Goal: Information Seeking & Learning: Compare options

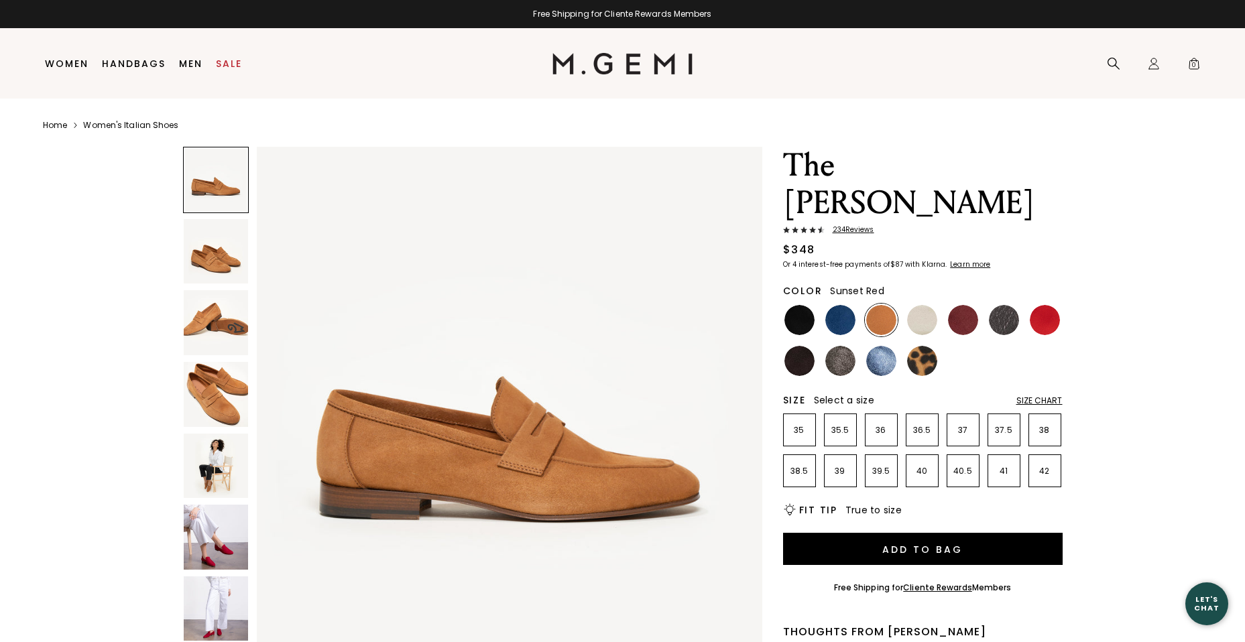
click at [1046, 305] on img at bounding box center [1045, 320] width 30 height 30
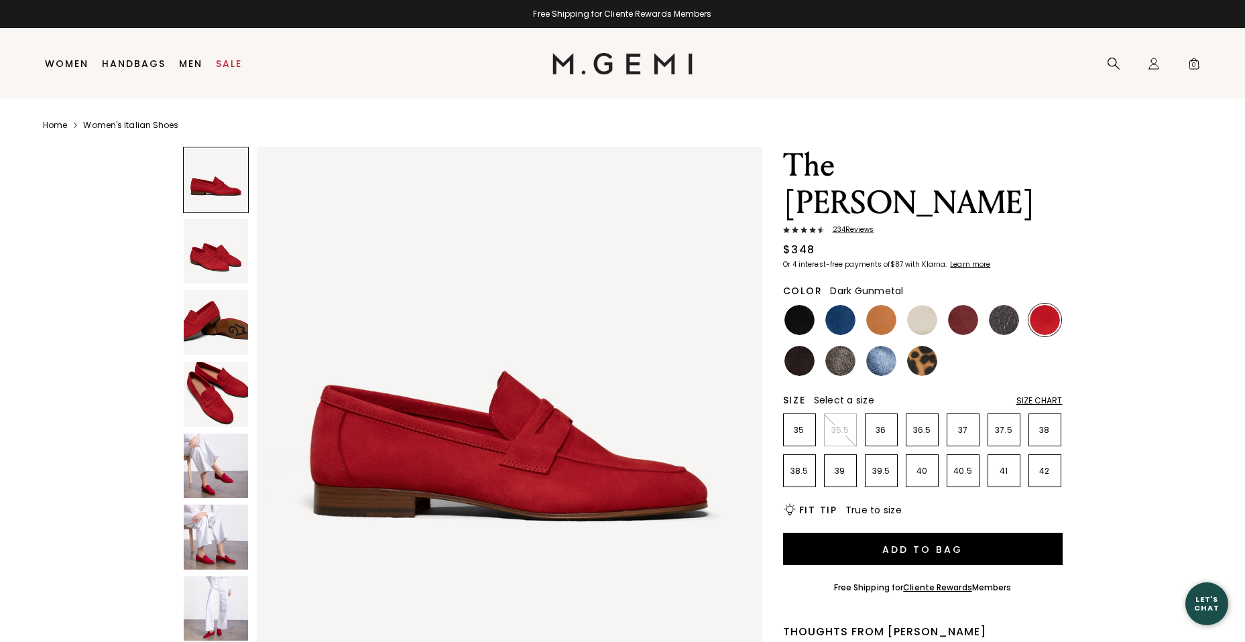
click at [997, 305] on img at bounding box center [1004, 320] width 30 height 30
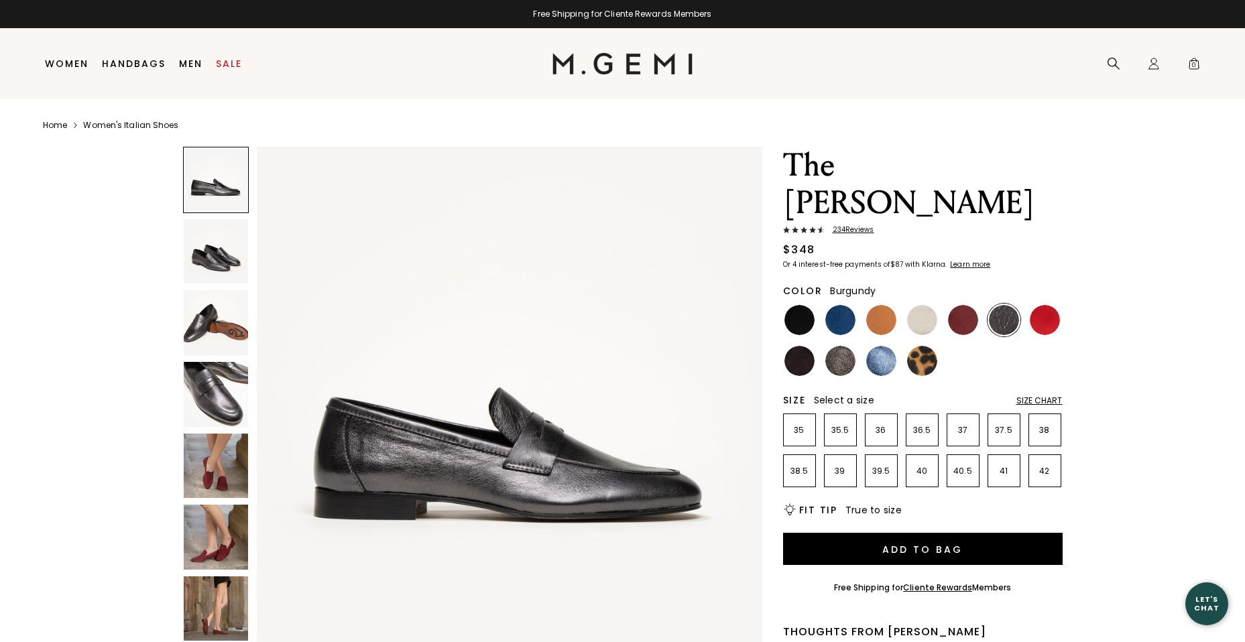
click at [964, 305] on img at bounding box center [963, 320] width 30 height 30
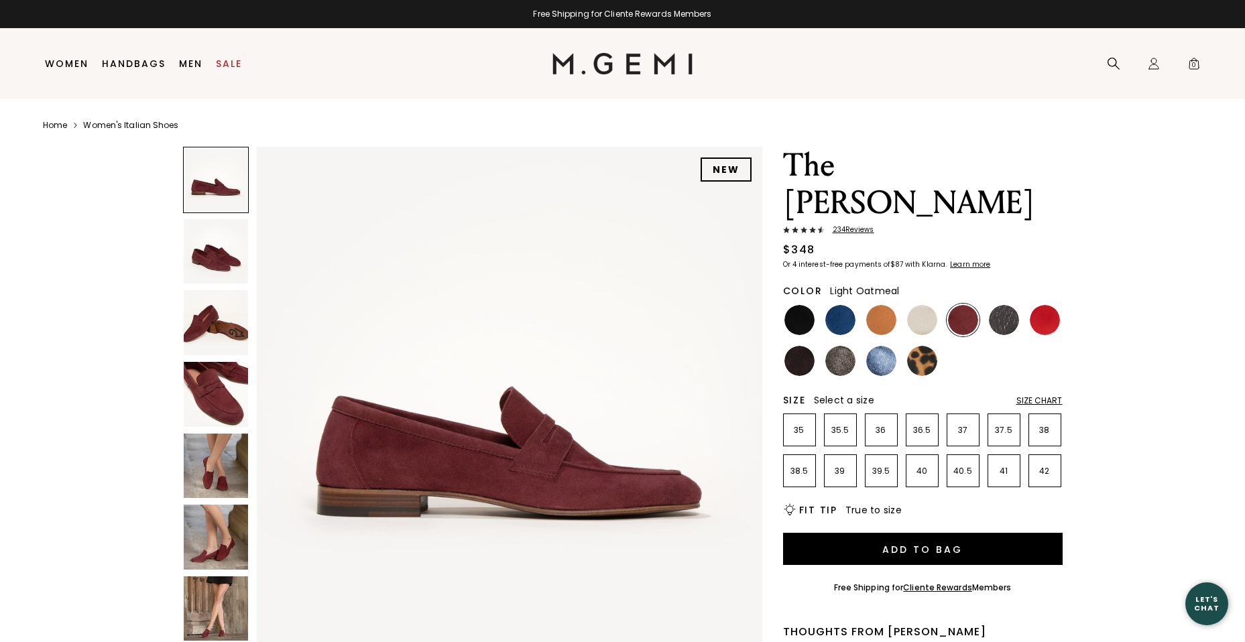
click at [917, 305] on img at bounding box center [922, 320] width 30 height 30
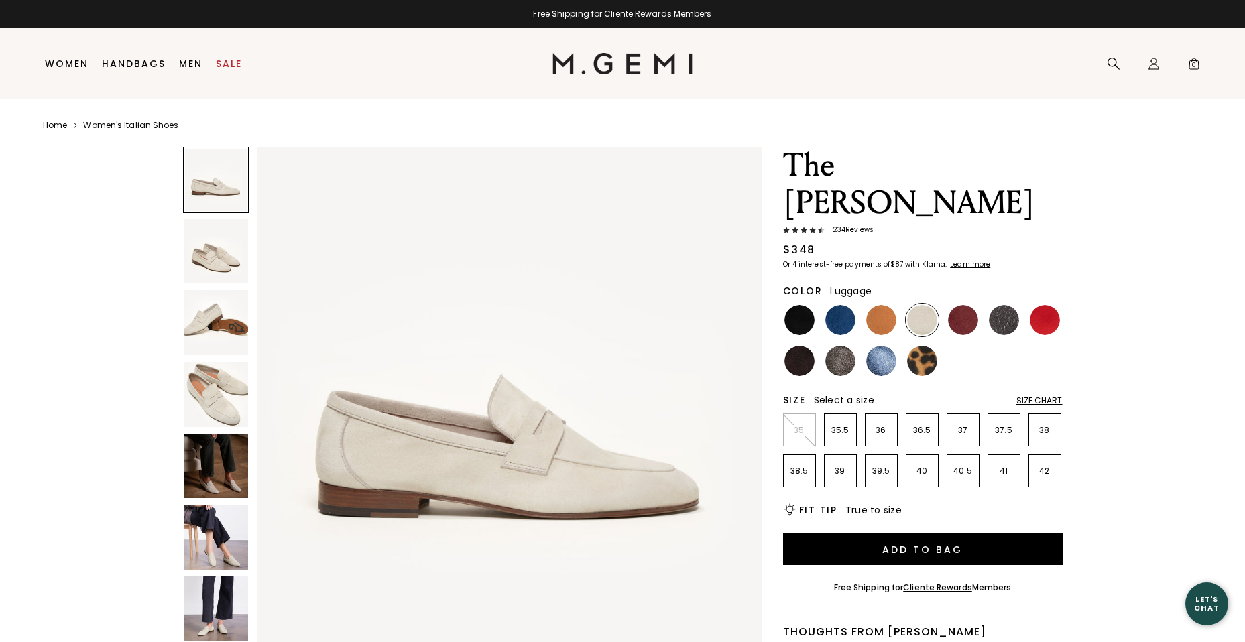
click at [876, 305] on img at bounding box center [881, 320] width 30 height 30
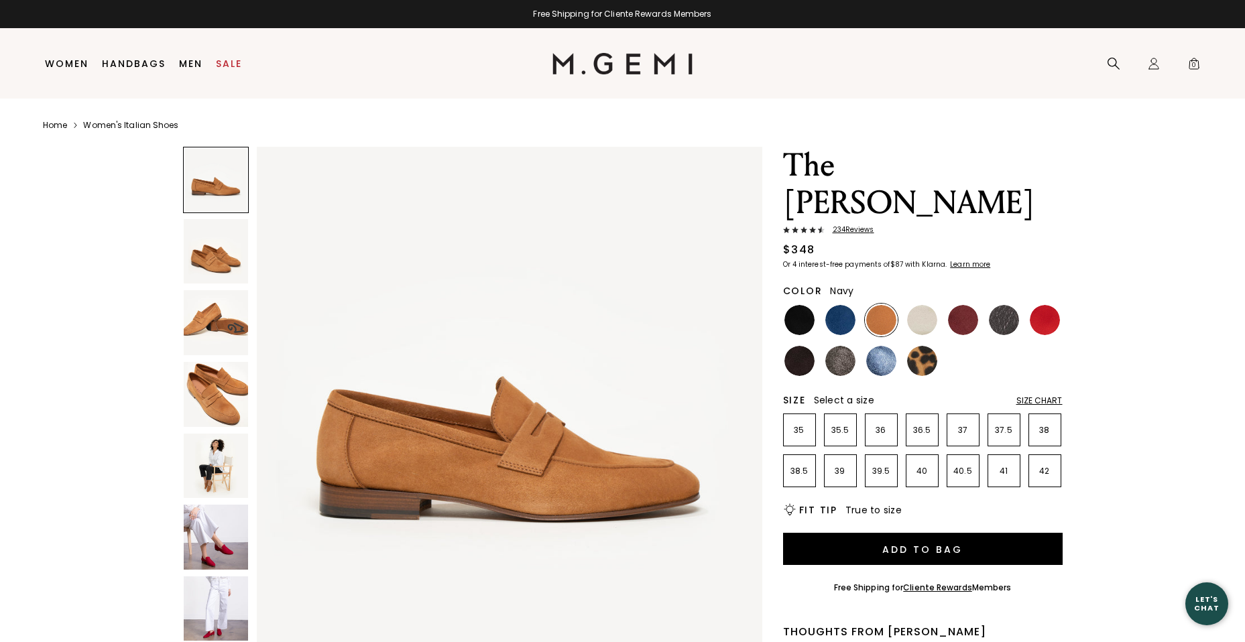
click at [848, 305] on img at bounding box center [841, 320] width 30 height 30
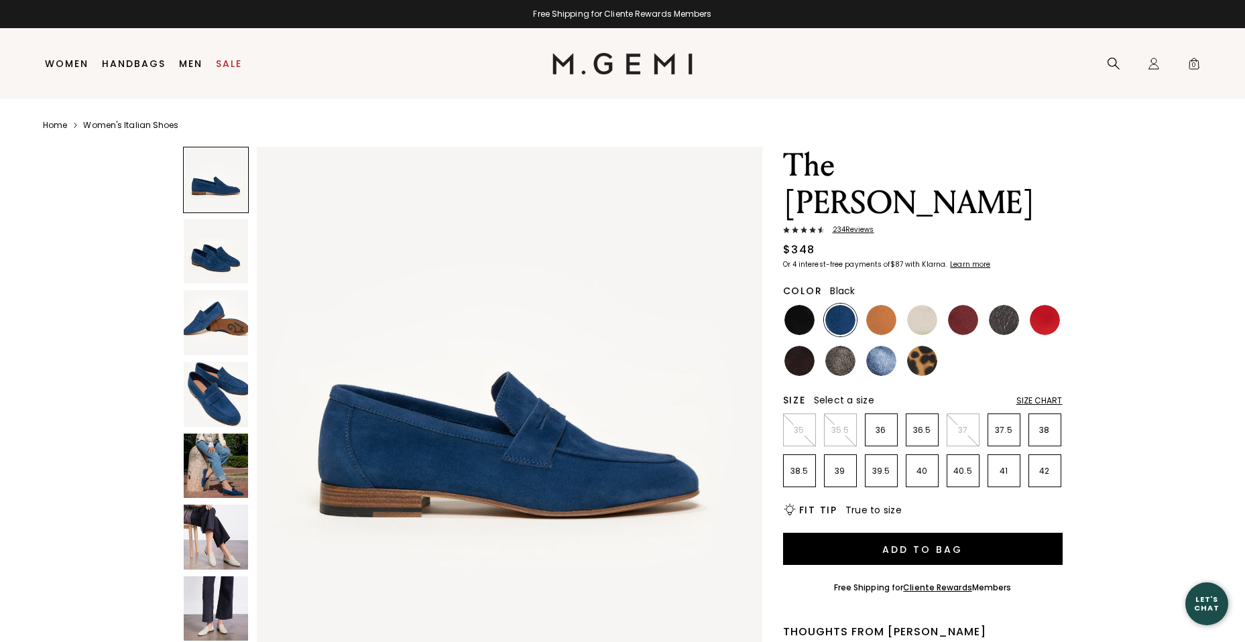
click at [793, 305] on img at bounding box center [800, 320] width 30 height 30
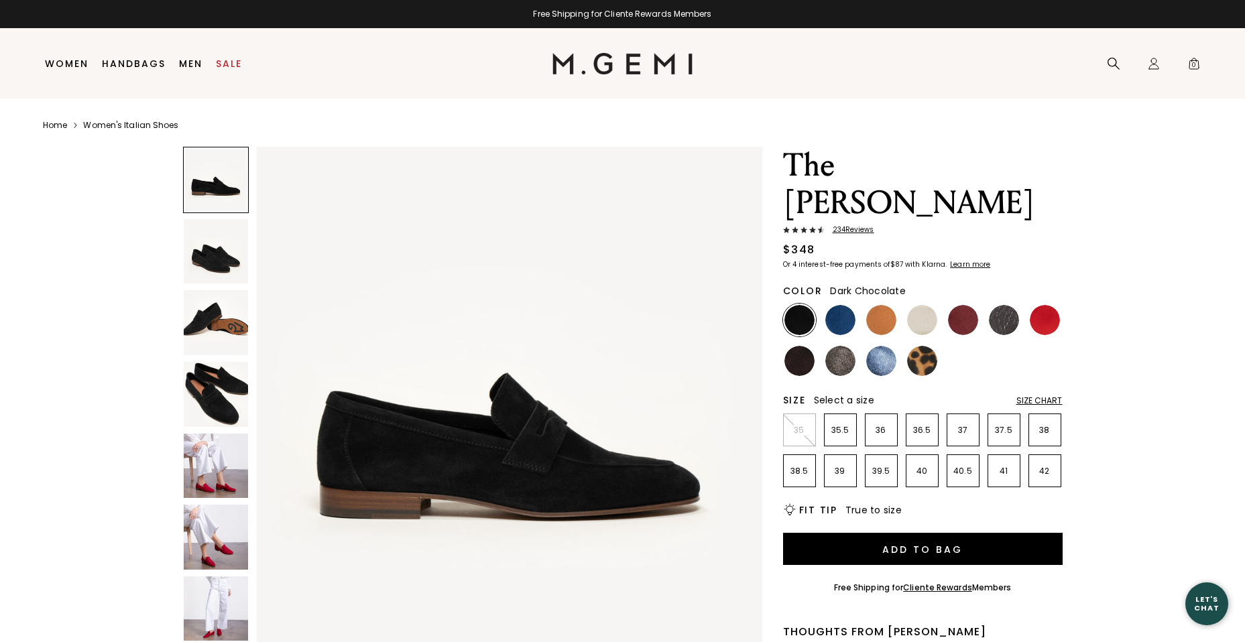
click at [793, 346] on img at bounding box center [800, 361] width 30 height 30
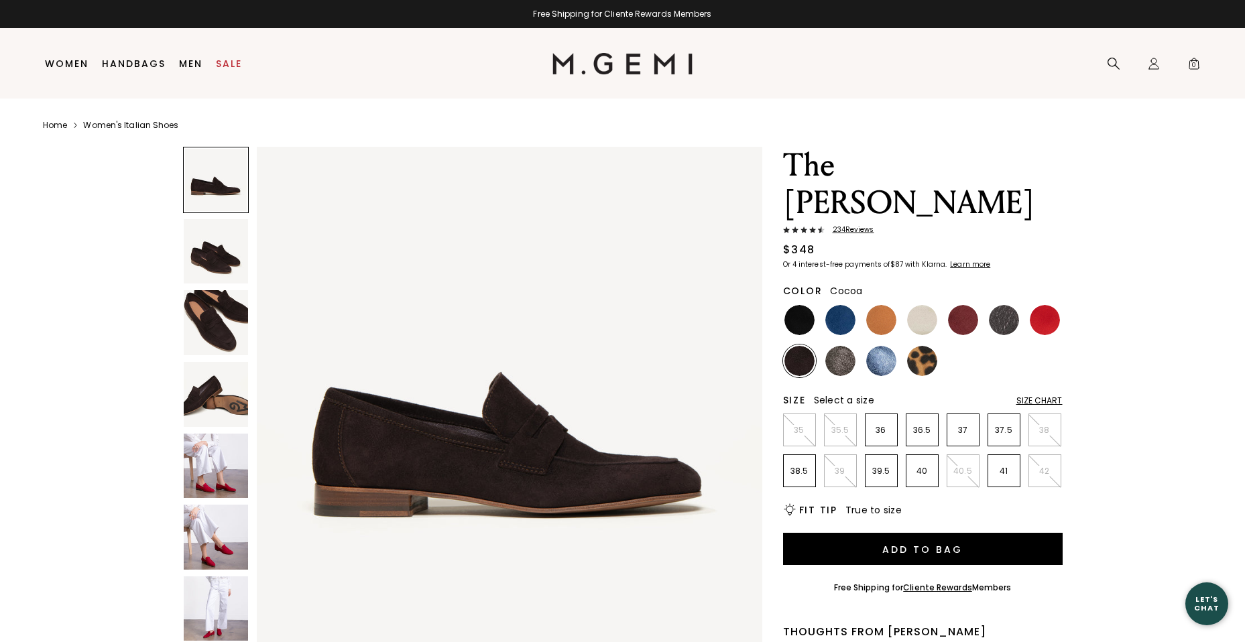
click at [848, 346] on img at bounding box center [841, 361] width 30 height 30
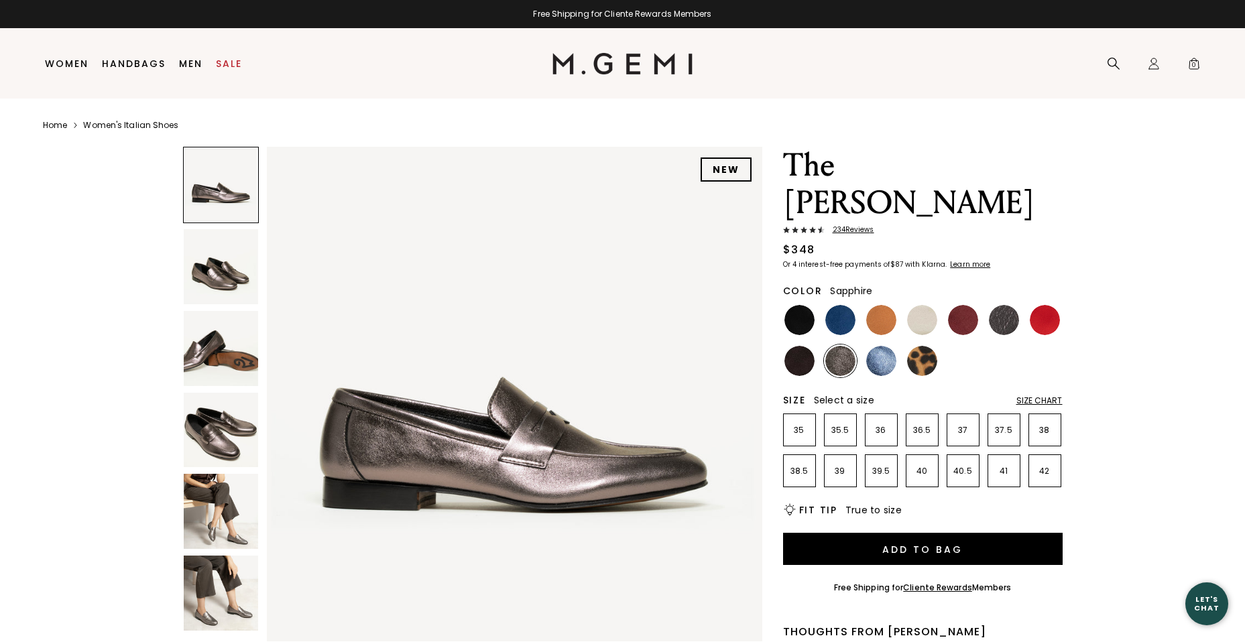
click at [882, 346] on img at bounding box center [881, 361] width 30 height 30
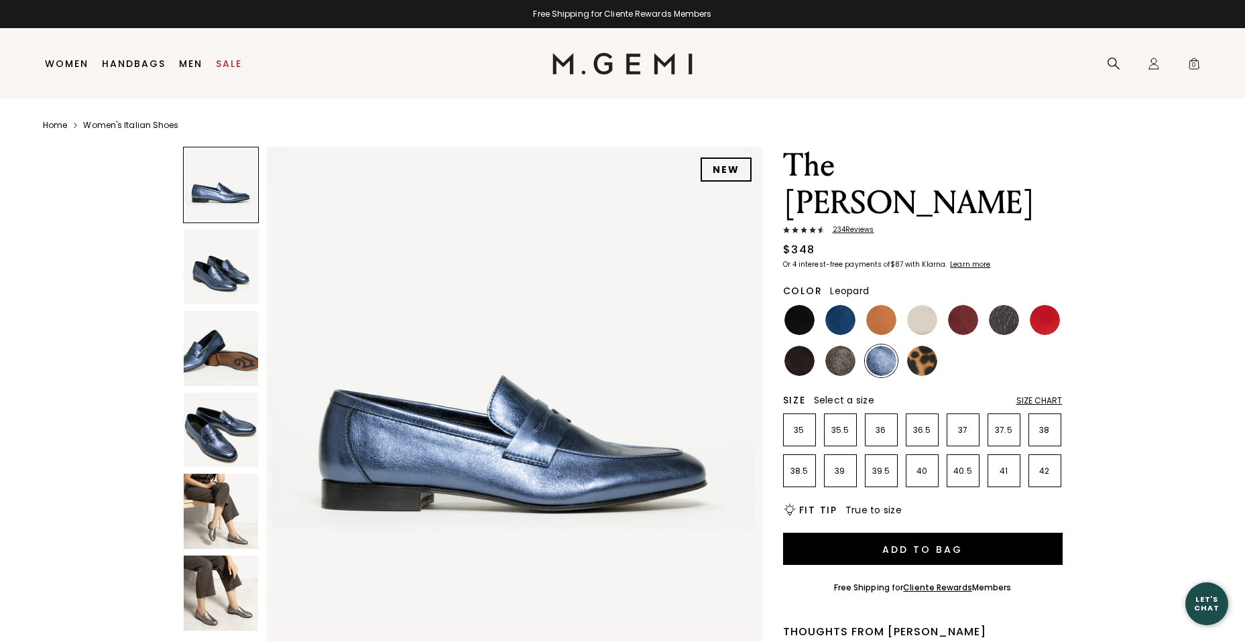
click at [919, 346] on img at bounding box center [922, 361] width 30 height 30
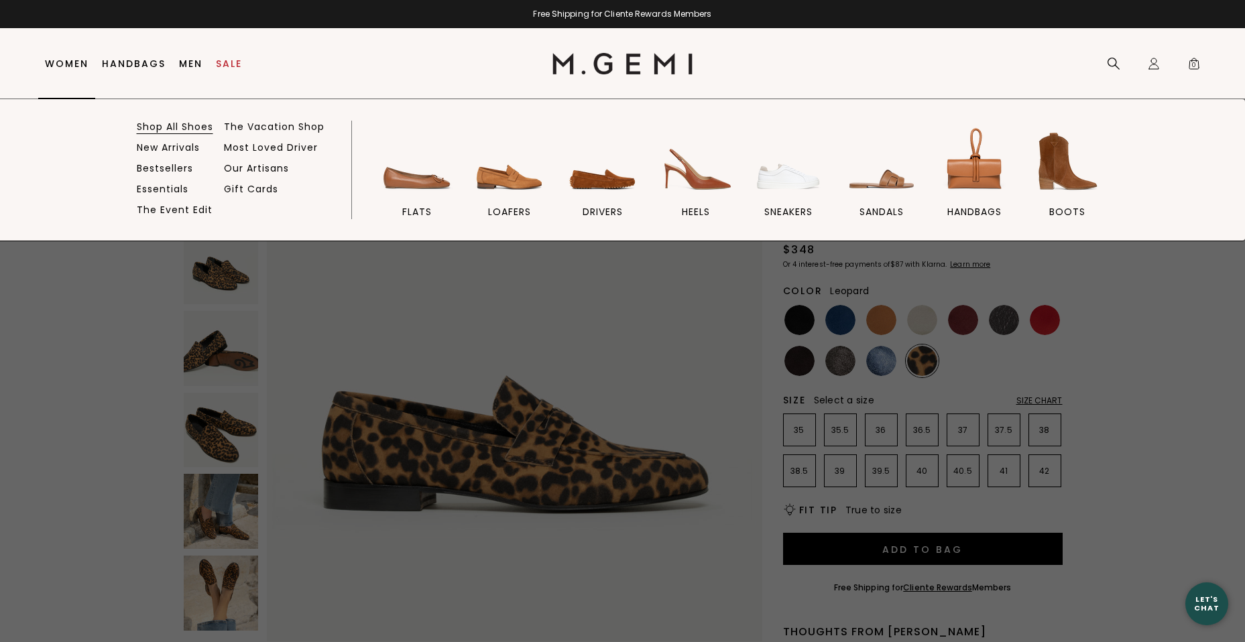
click at [168, 132] on link "Shop All Shoes" at bounding box center [175, 127] width 76 height 12
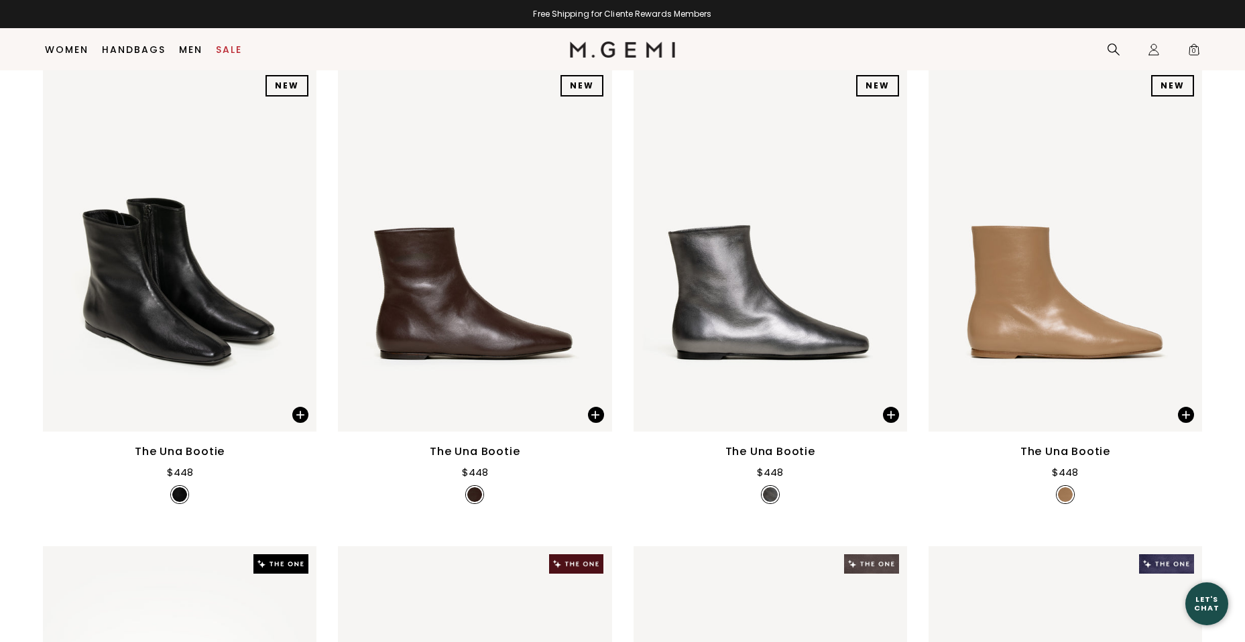
scroll to position [240, 0]
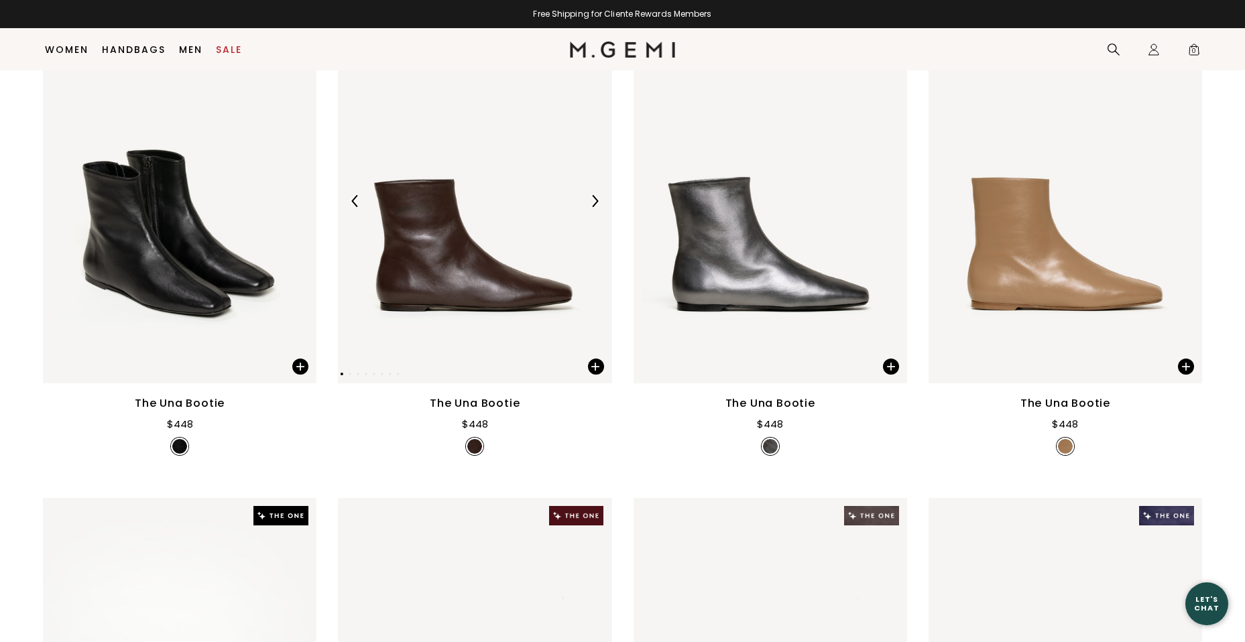
click at [594, 202] on img at bounding box center [595, 201] width 12 height 12
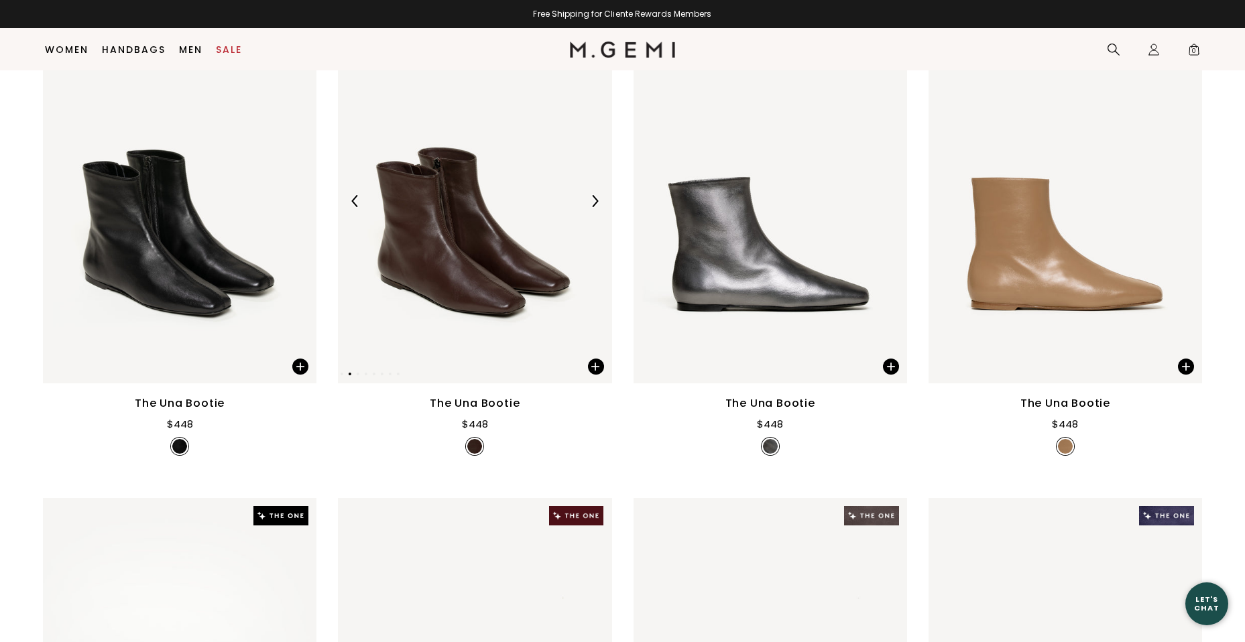
click at [594, 202] on img at bounding box center [595, 201] width 12 height 12
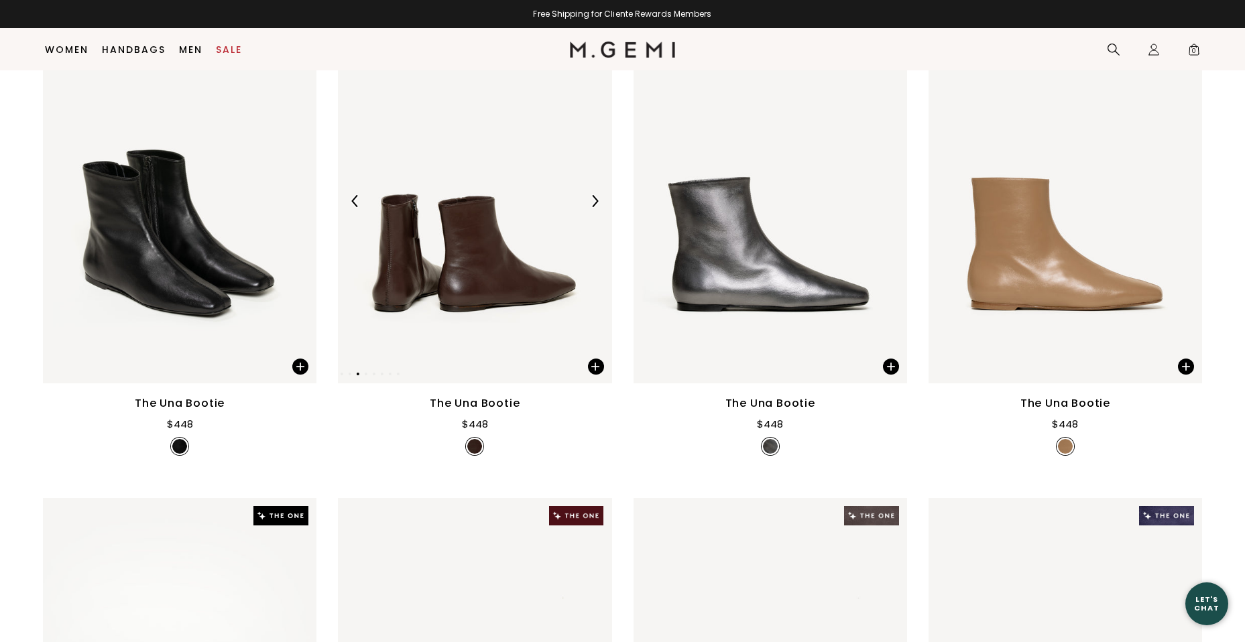
click at [594, 202] on img at bounding box center [595, 201] width 12 height 12
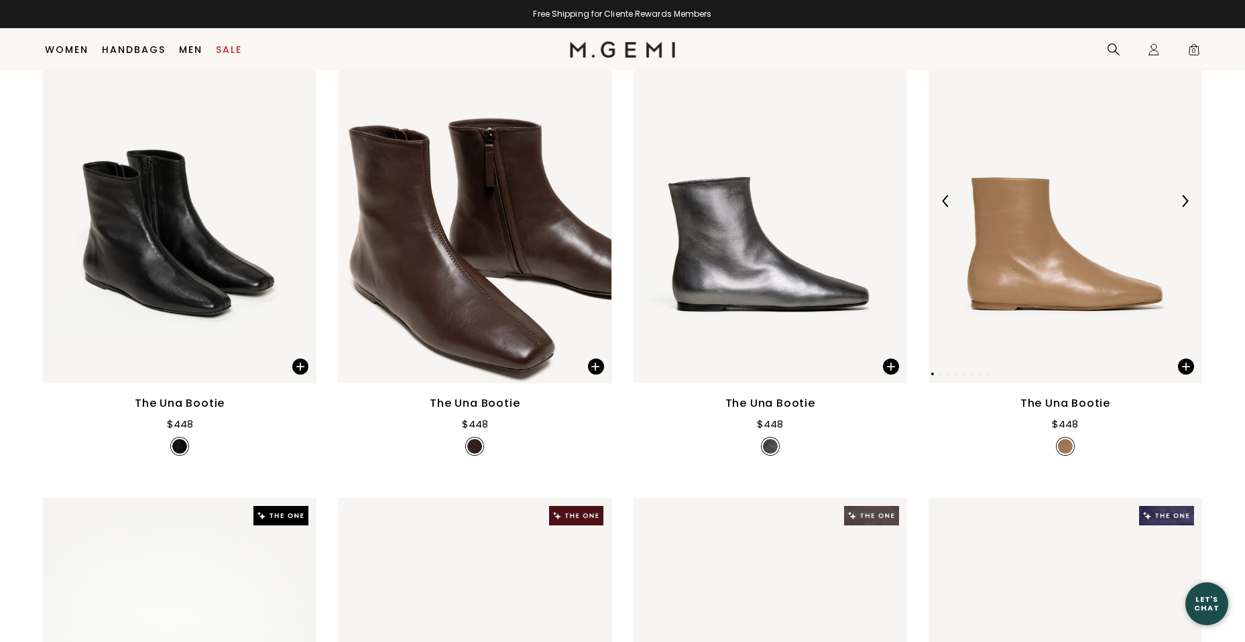
click at [1185, 194] on div at bounding box center [1184, 200] width 21 height 21
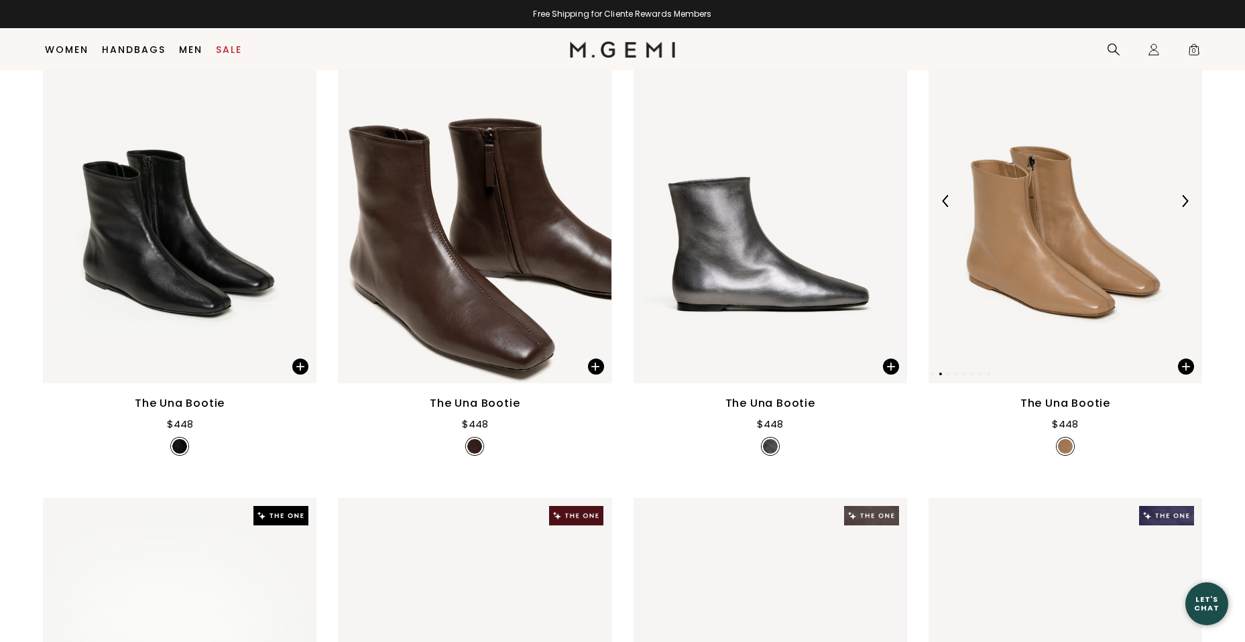
click at [1185, 194] on div at bounding box center [1184, 200] width 21 height 21
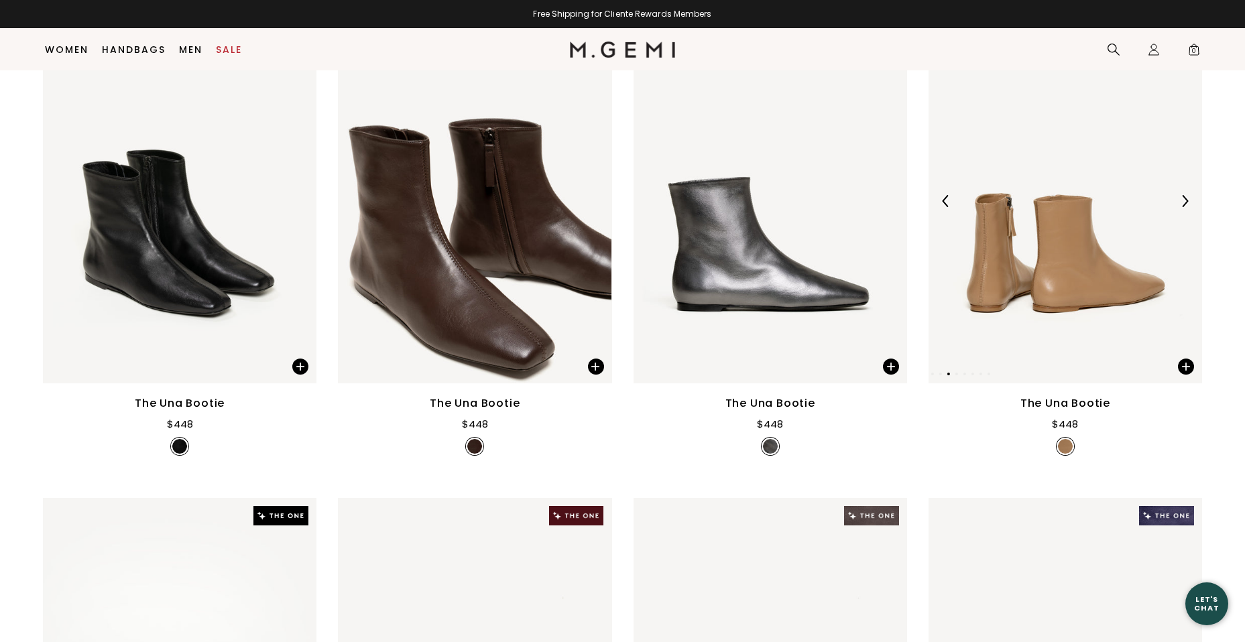
click at [1185, 194] on div at bounding box center [1184, 200] width 21 height 21
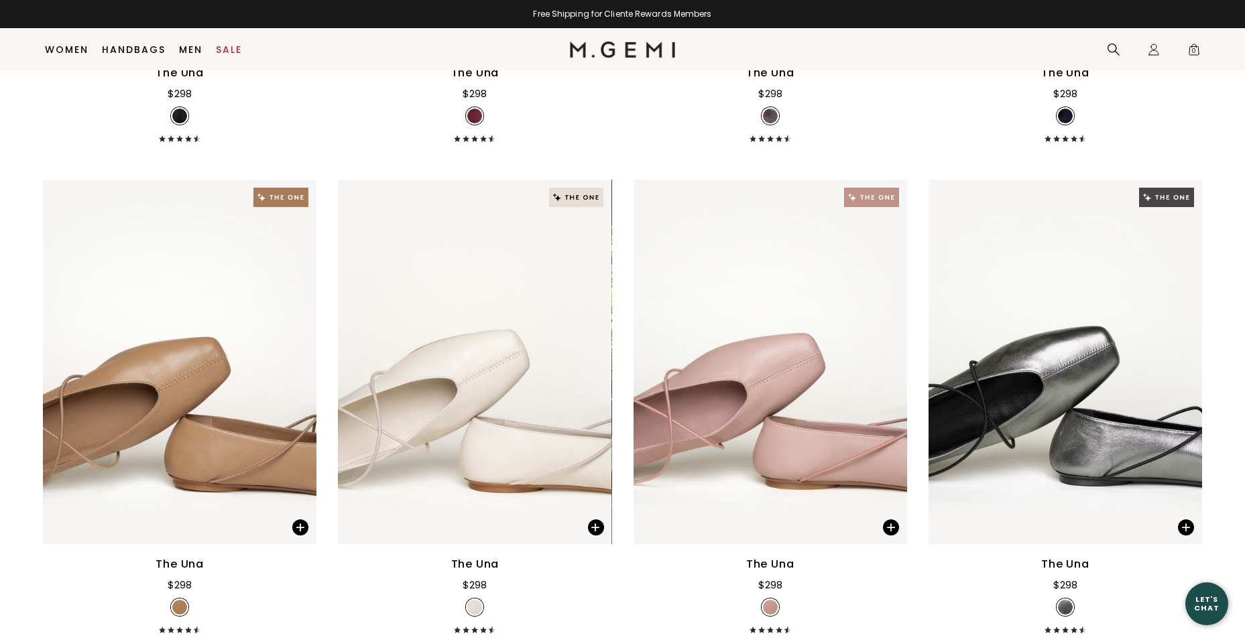
scroll to position [1313, 0]
